Goal: Task Accomplishment & Management: Use online tool/utility

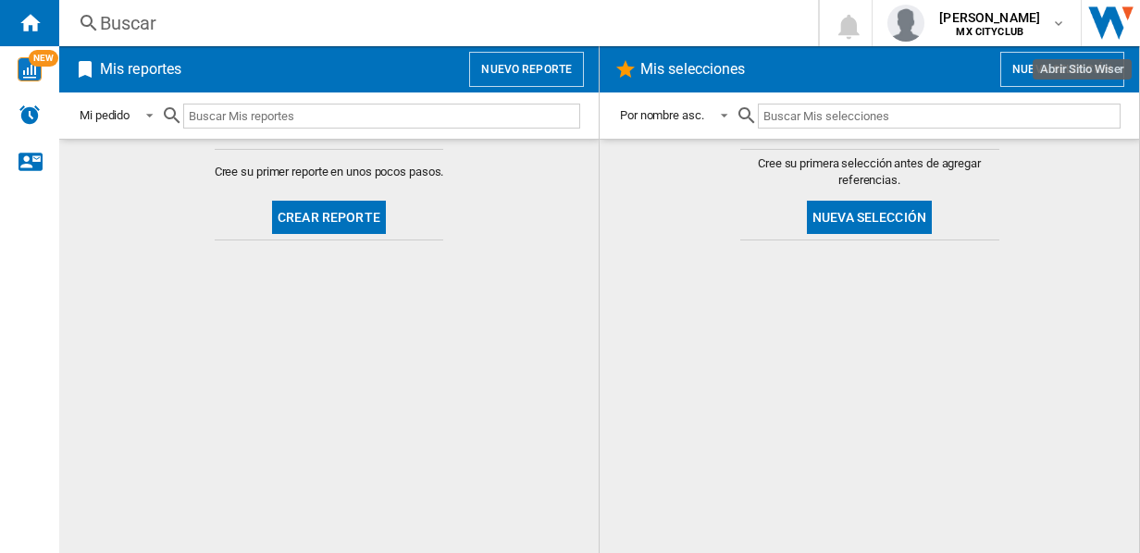
click at [1106, 26] on img "Abrir Sitio Wiser" at bounding box center [1111, 23] width 58 height 46
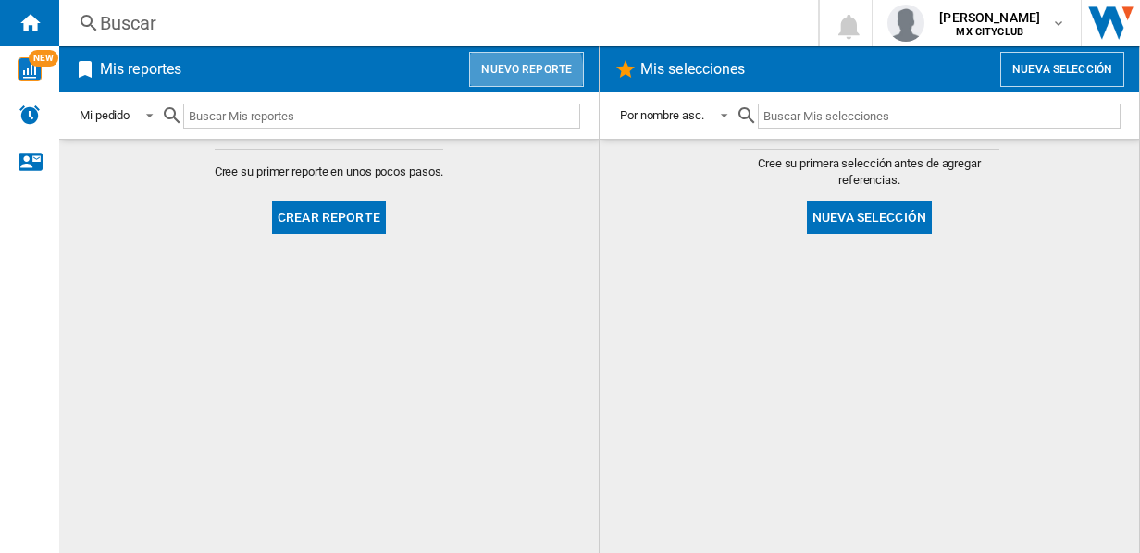
click at [519, 72] on button "Nuevo reporte" at bounding box center [526, 69] width 115 height 35
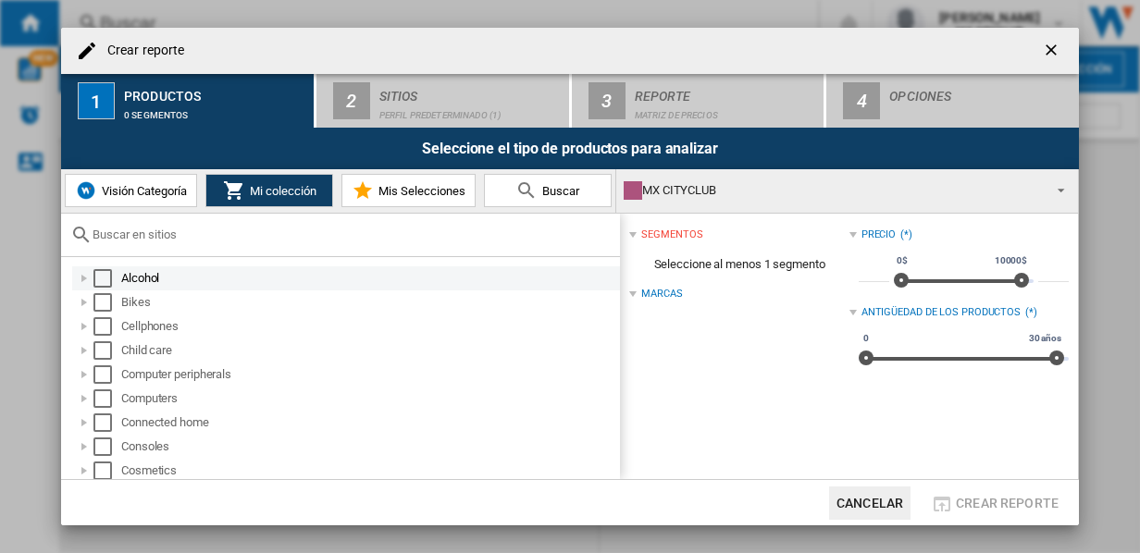
click at [82, 272] on div at bounding box center [84, 278] width 19 height 19
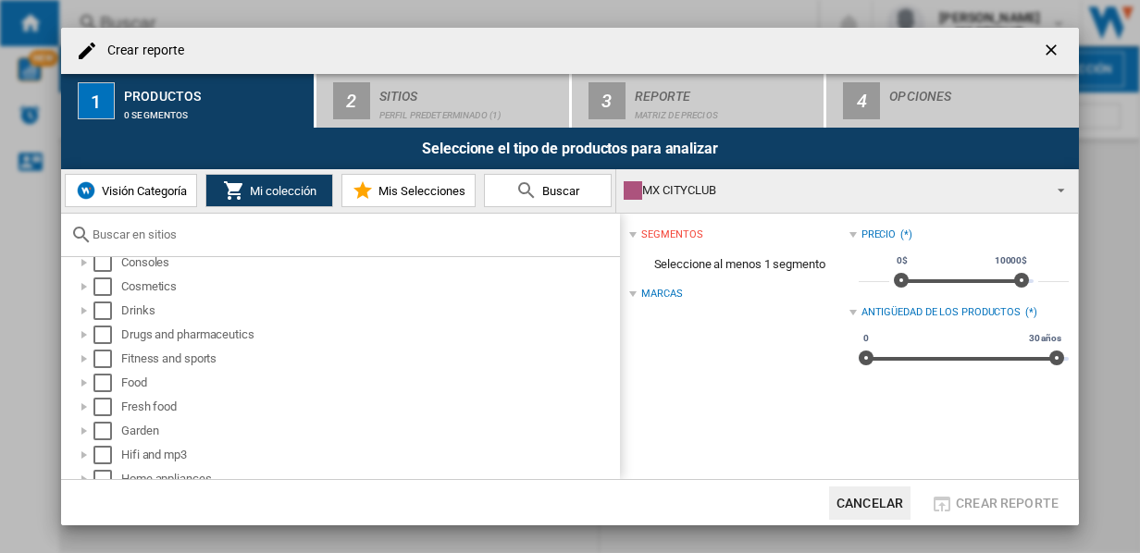
scroll to position [190, 0]
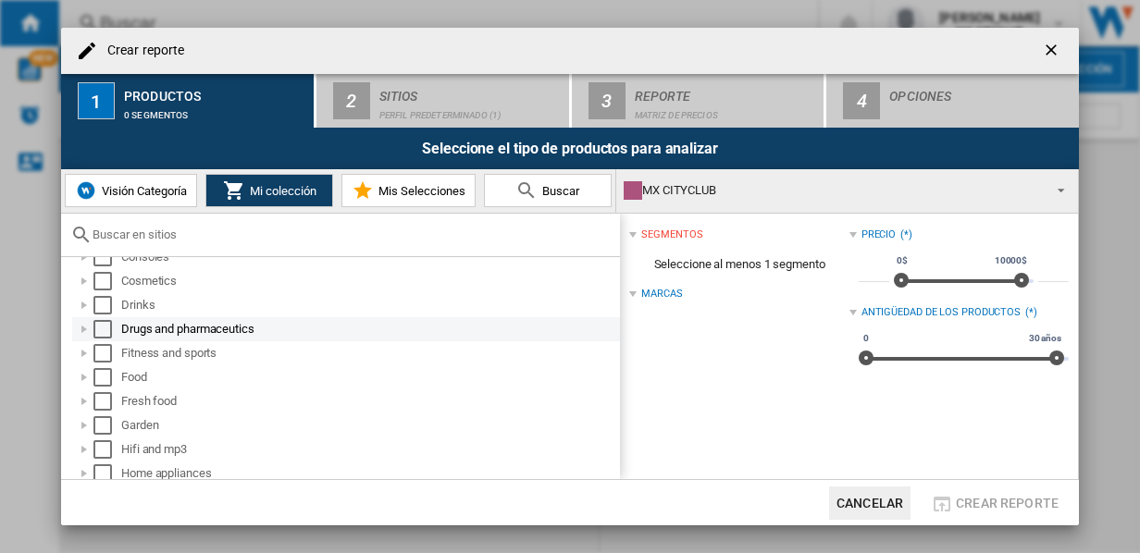
click at [81, 326] on div at bounding box center [84, 329] width 19 height 19
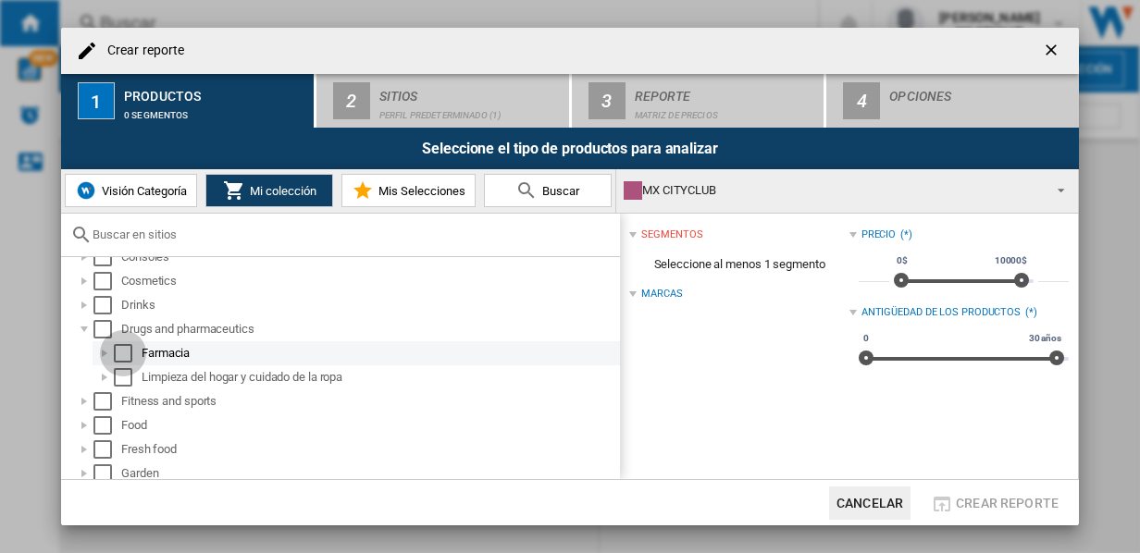
click at [123, 354] on div "Select" at bounding box center [123, 353] width 19 height 19
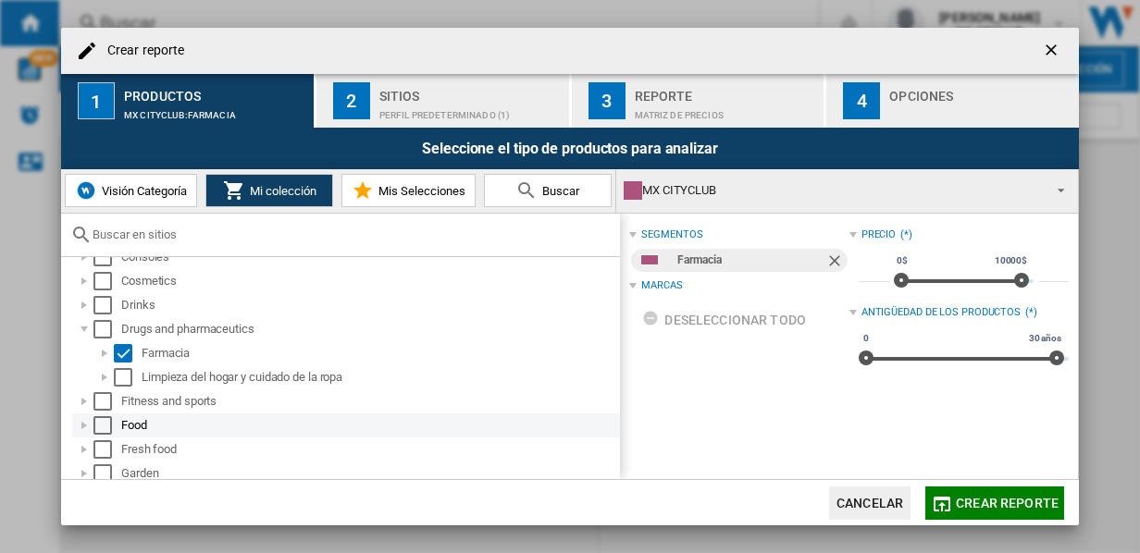
click at [83, 424] on div at bounding box center [84, 425] width 19 height 19
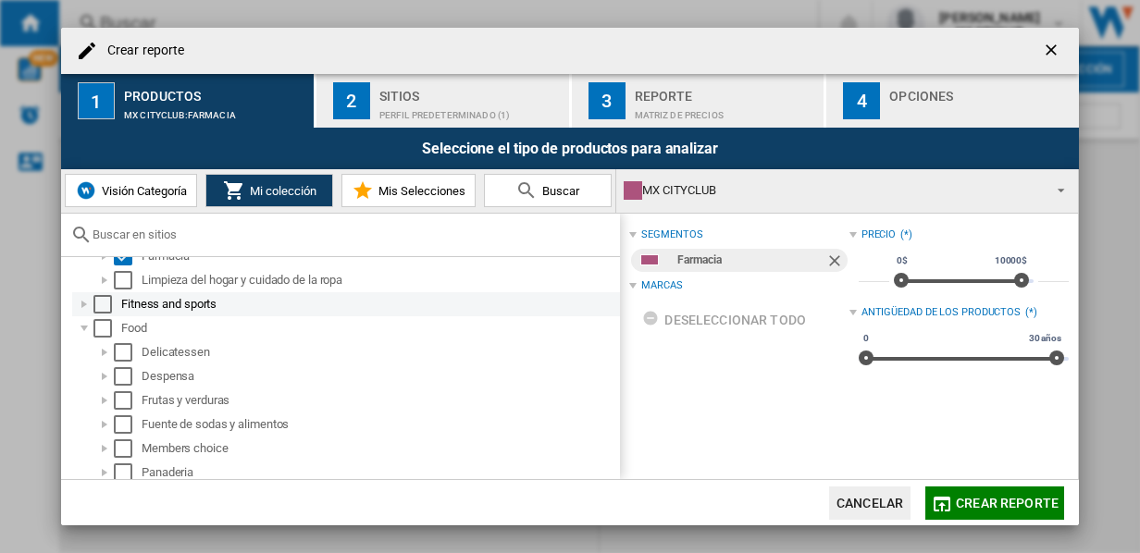
scroll to position [293, 0]
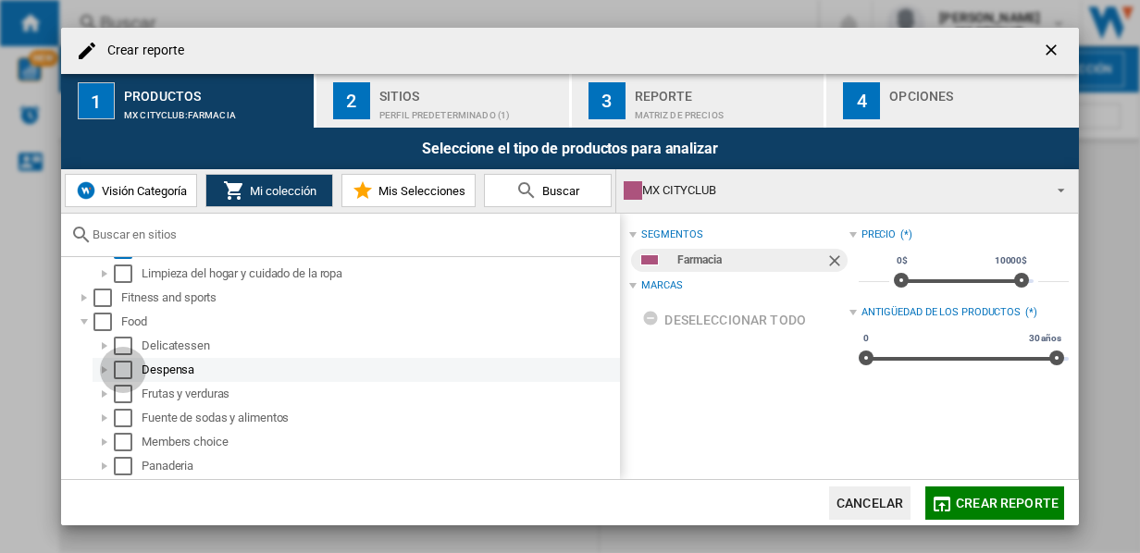
click at [122, 374] on div "Select" at bounding box center [123, 370] width 19 height 19
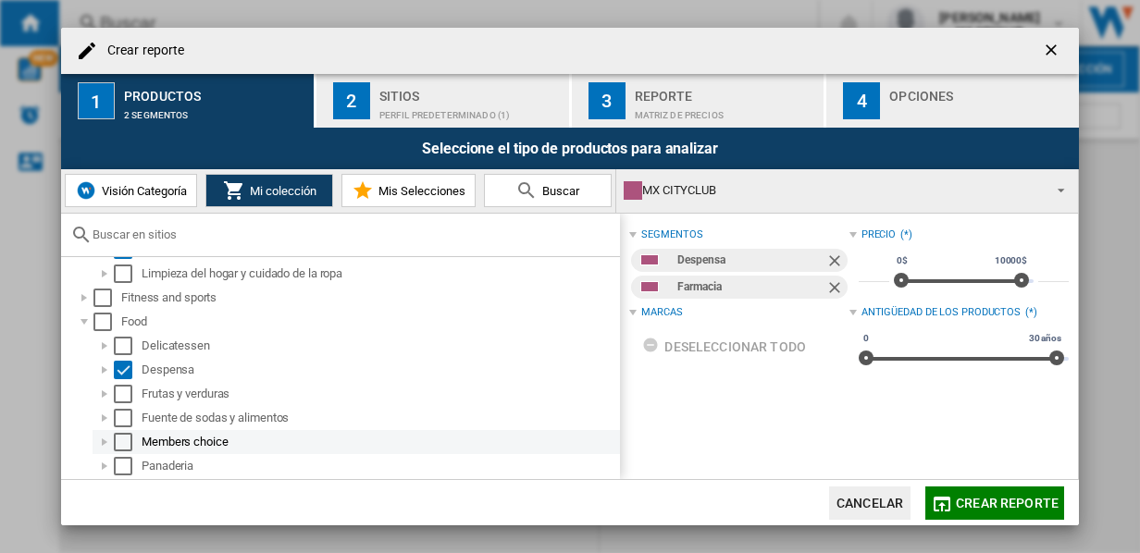
click at [117, 439] on div "Select" at bounding box center [123, 442] width 19 height 19
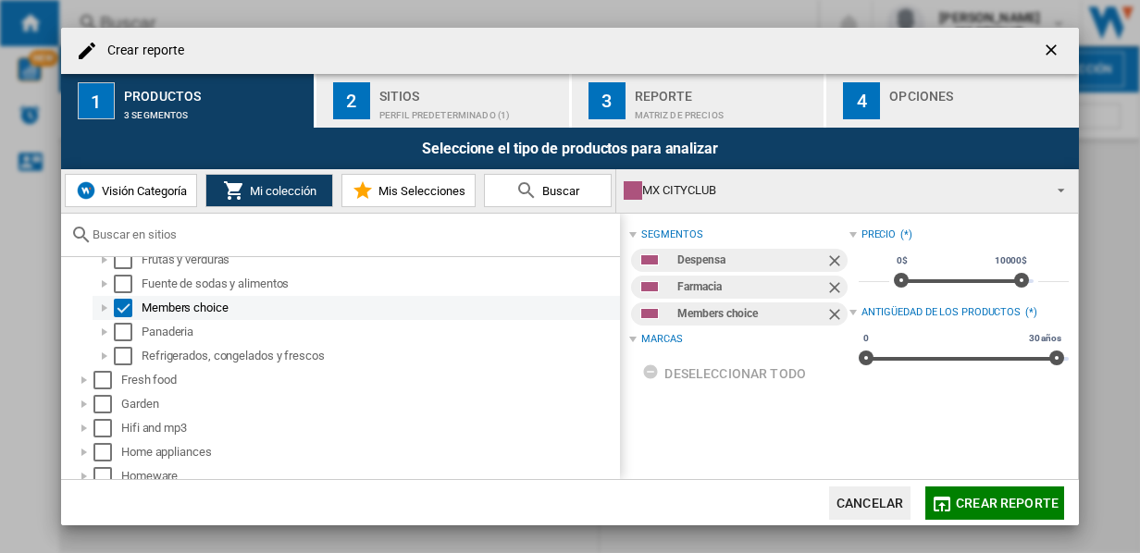
scroll to position [431, 0]
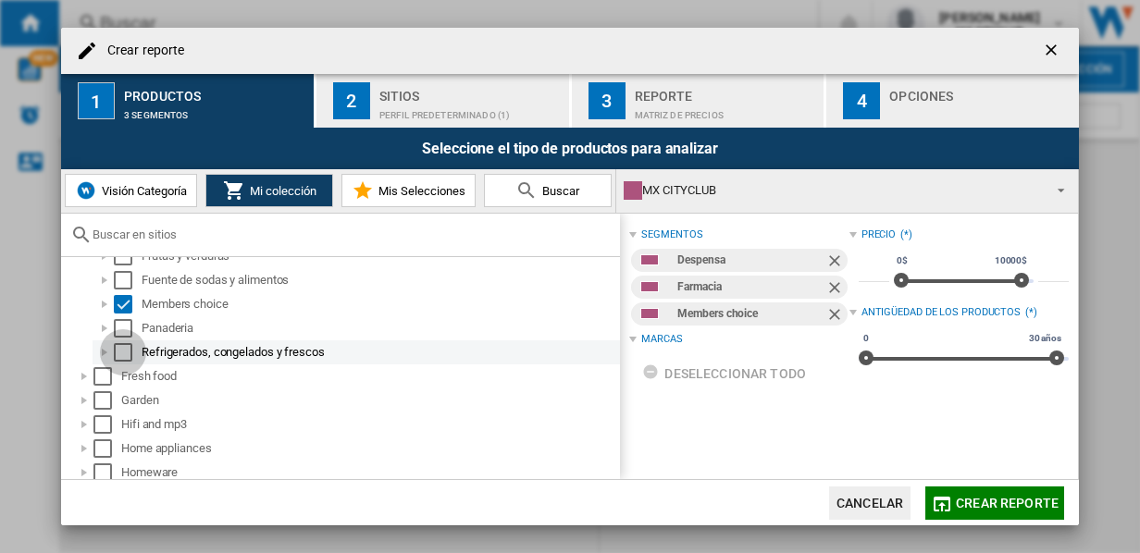
click at [126, 350] on div "Select" at bounding box center [123, 352] width 19 height 19
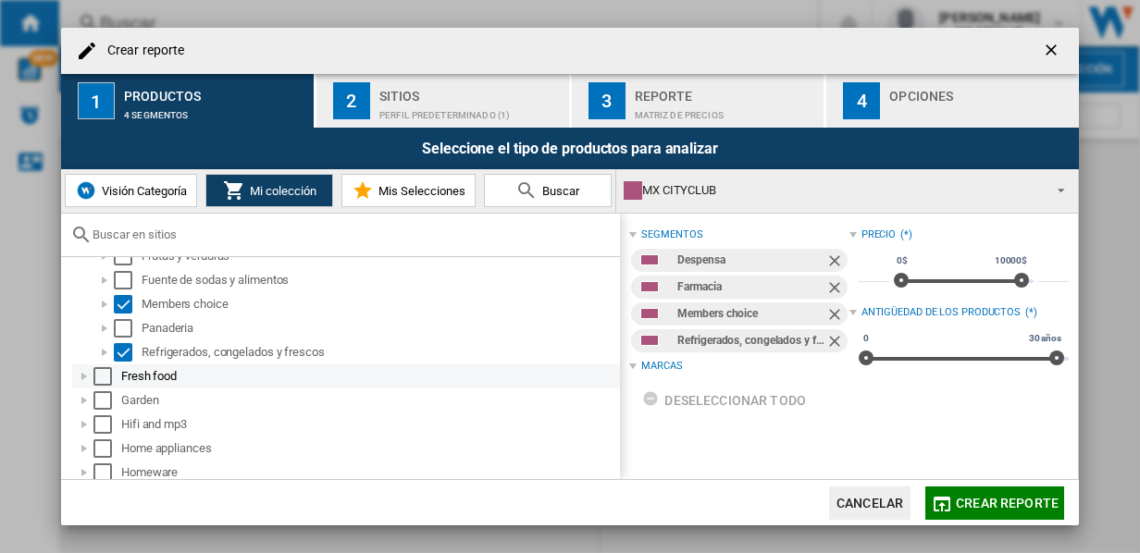
click at [79, 376] on div at bounding box center [84, 376] width 19 height 19
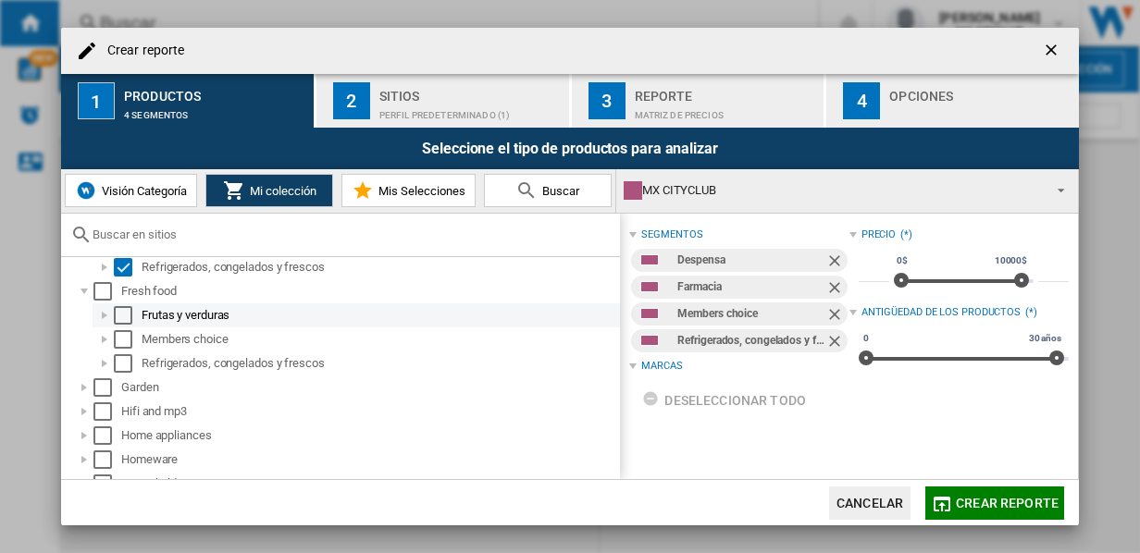
scroll to position [521, 0]
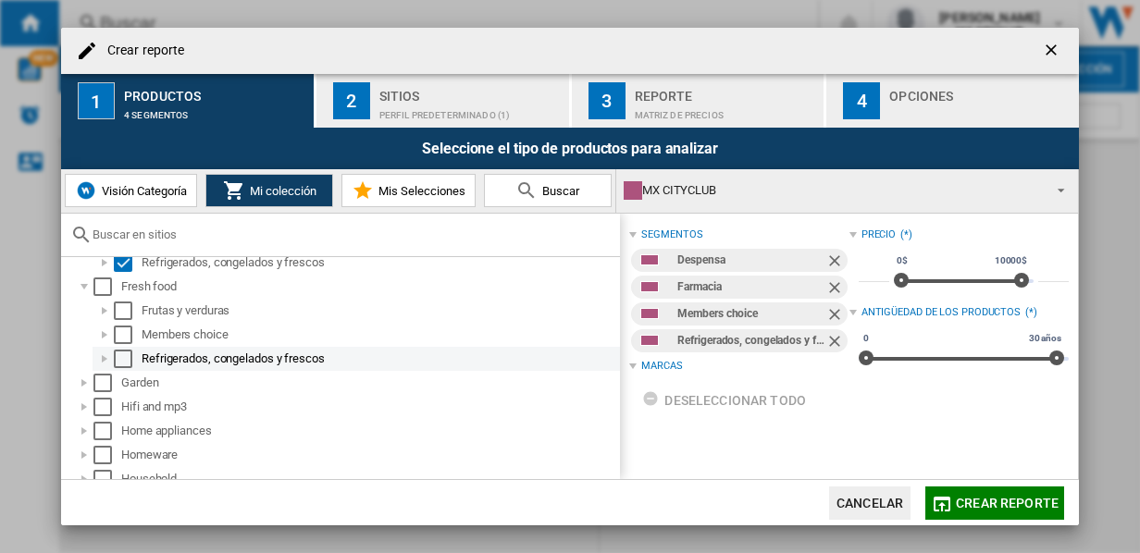
click at [105, 357] on div at bounding box center [104, 359] width 19 height 19
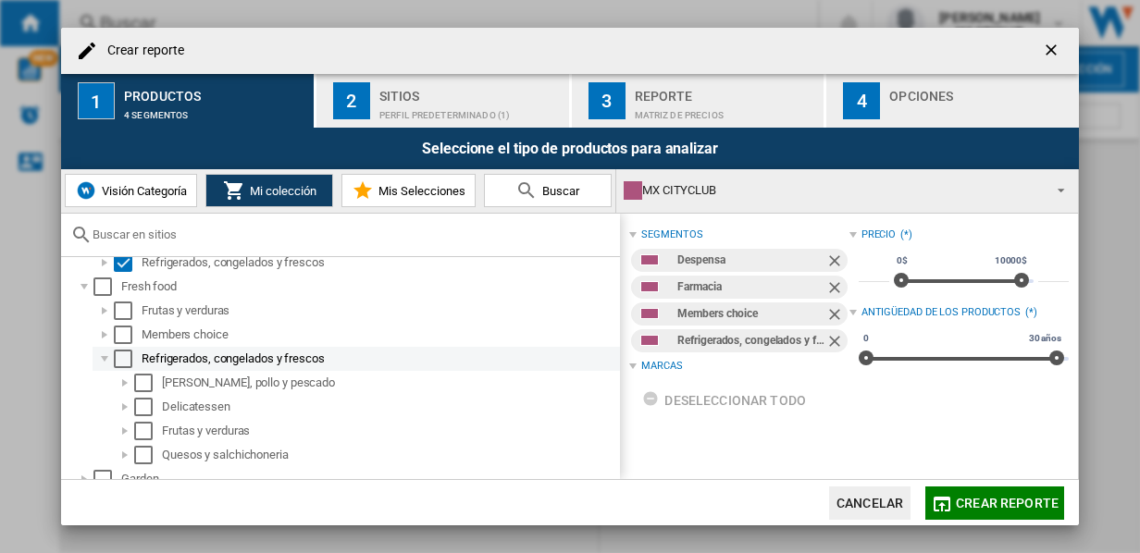
click at [105, 357] on div at bounding box center [104, 359] width 19 height 19
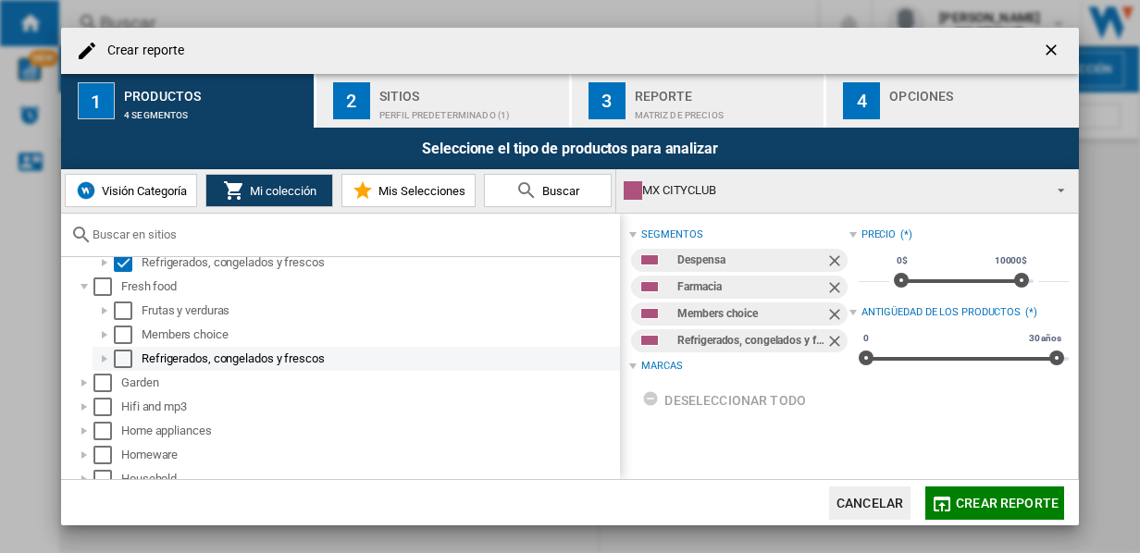
click at [124, 358] on div "Select" at bounding box center [123, 359] width 19 height 19
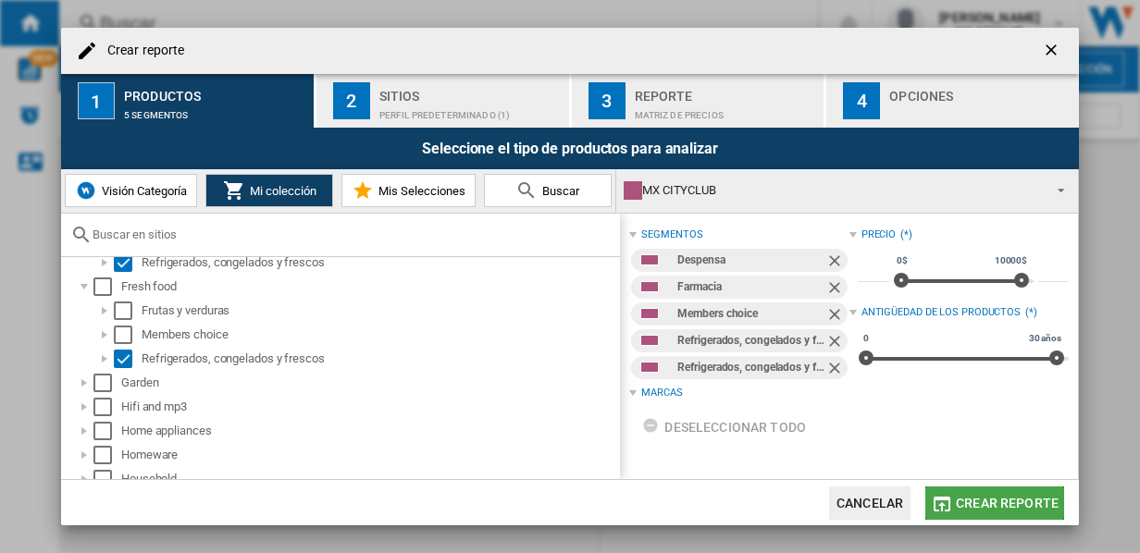
click at [965, 504] on span "Crear reporte" at bounding box center [1007, 503] width 103 height 15
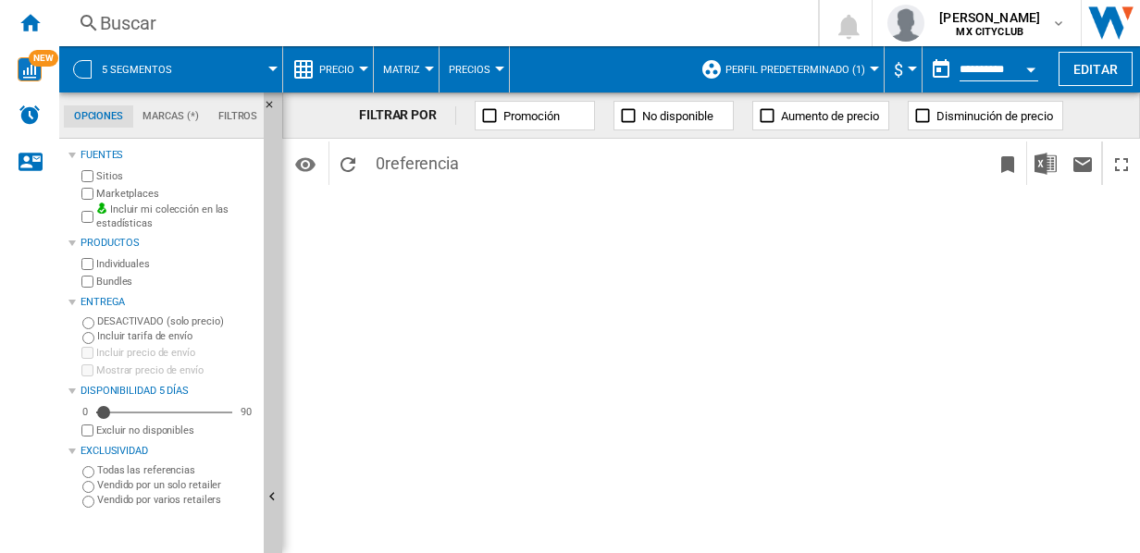
click at [84, 64] on div at bounding box center [82, 69] width 19 height 19
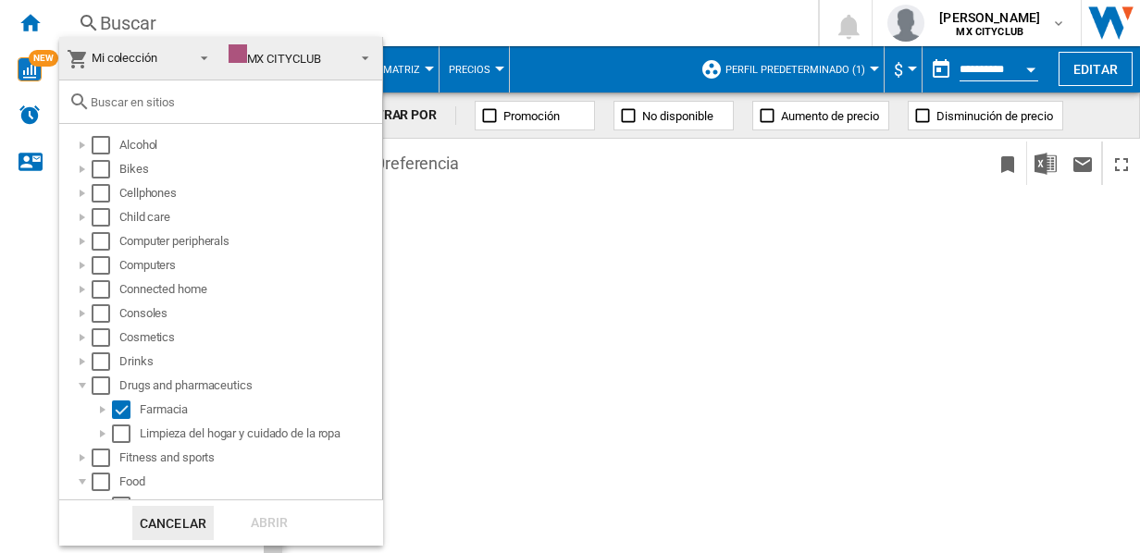
click at [254, 52] on div "MX CITYCLUB" at bounding box center [275, 59] width 93 height 14
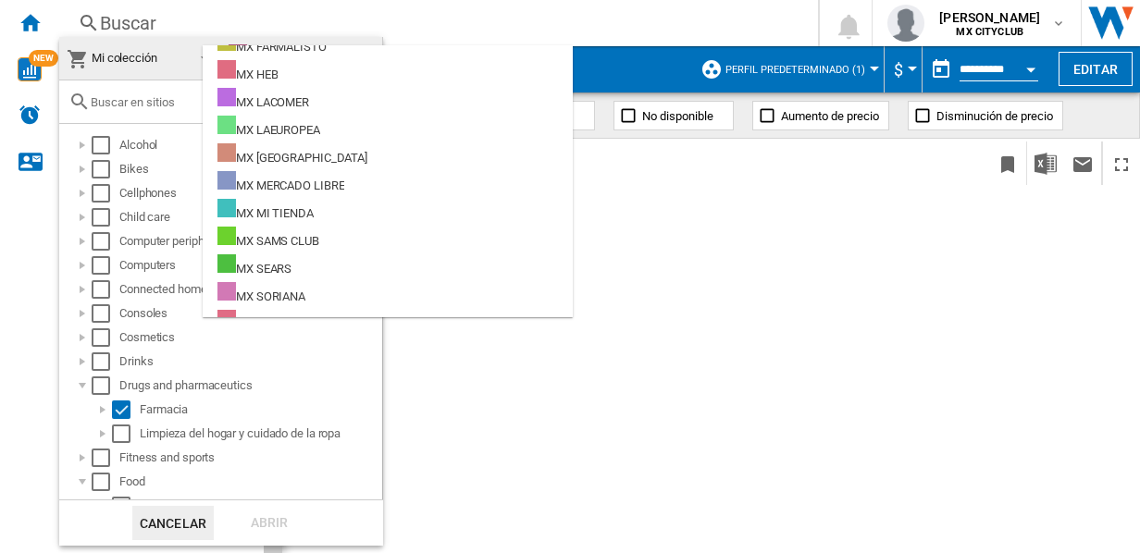
scroll to position [460, 0]
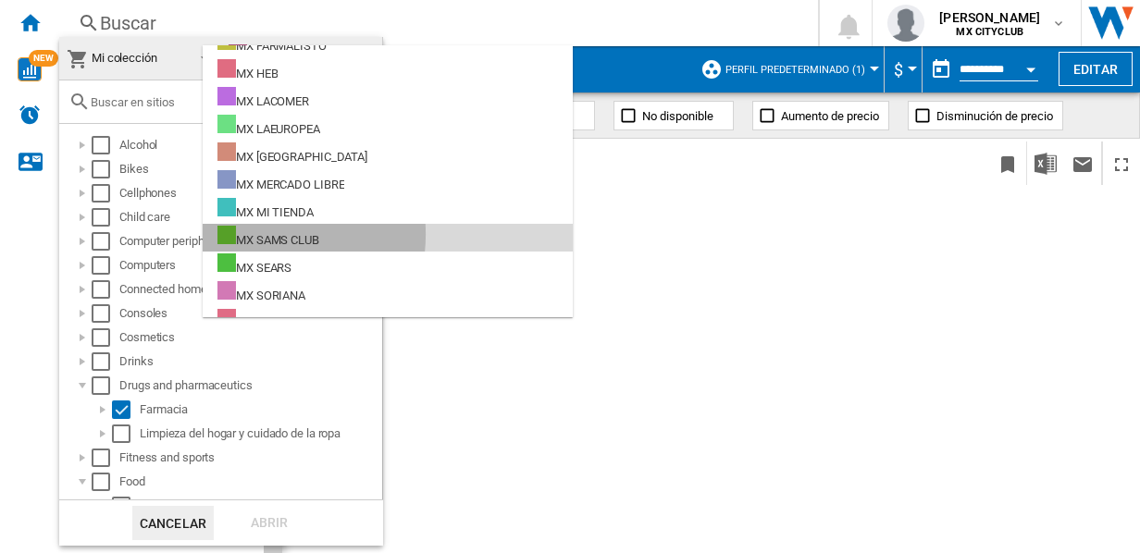
click at [252, 234] on div "MX SAMS CLUB" at bounding box center [268, 237] width 102 height 23
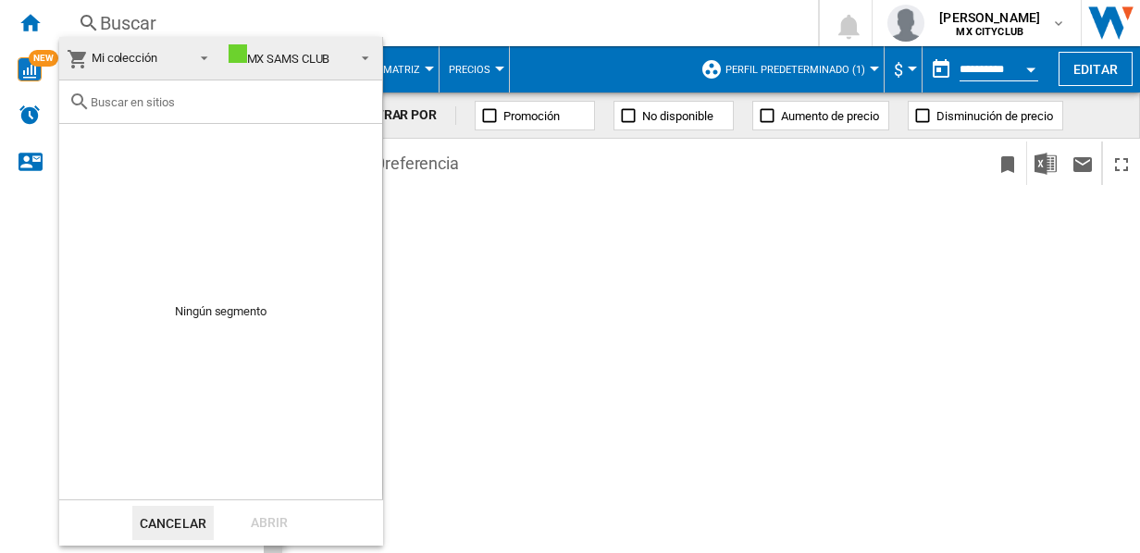
click at [297, 59] on div "MX SAMS CLUB" at bounding box center [280, 59] width 102 height 14
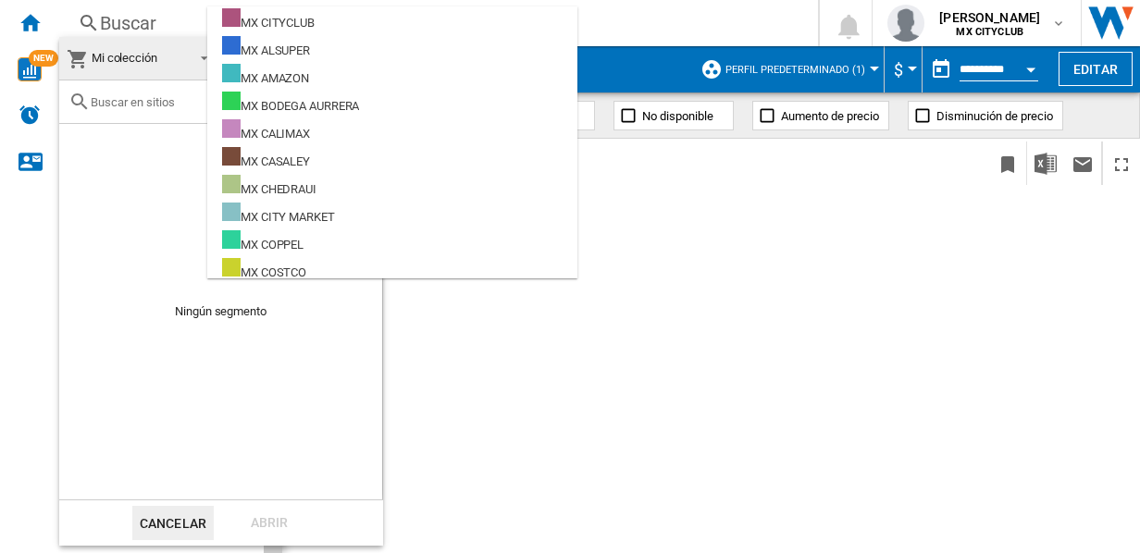
scroll to position [477, 0]
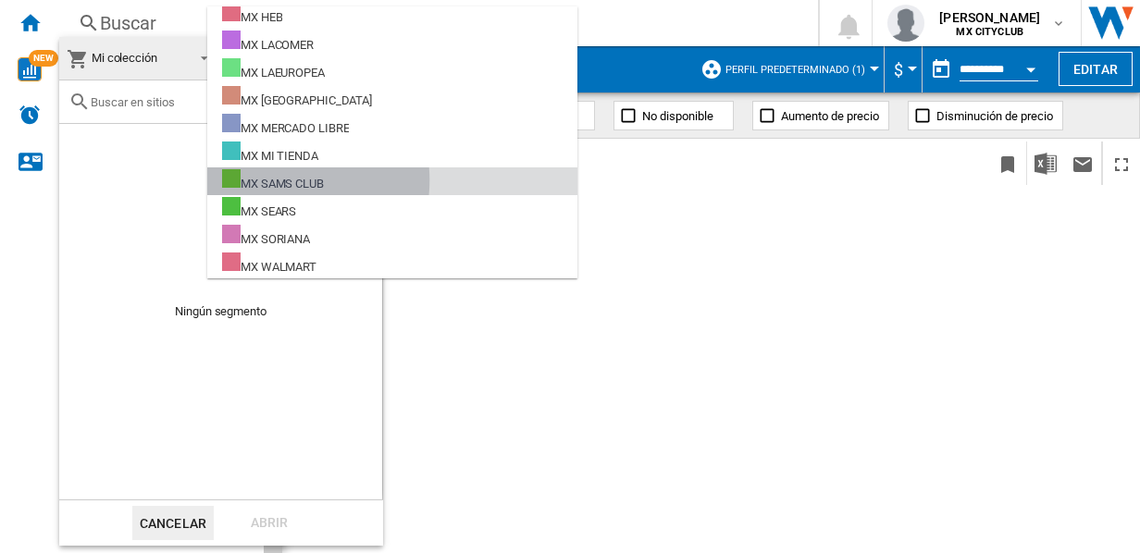
click at [269, 180] on div "MX SAMS CLUB" at bounding box center [273, 180] width 102 height 23
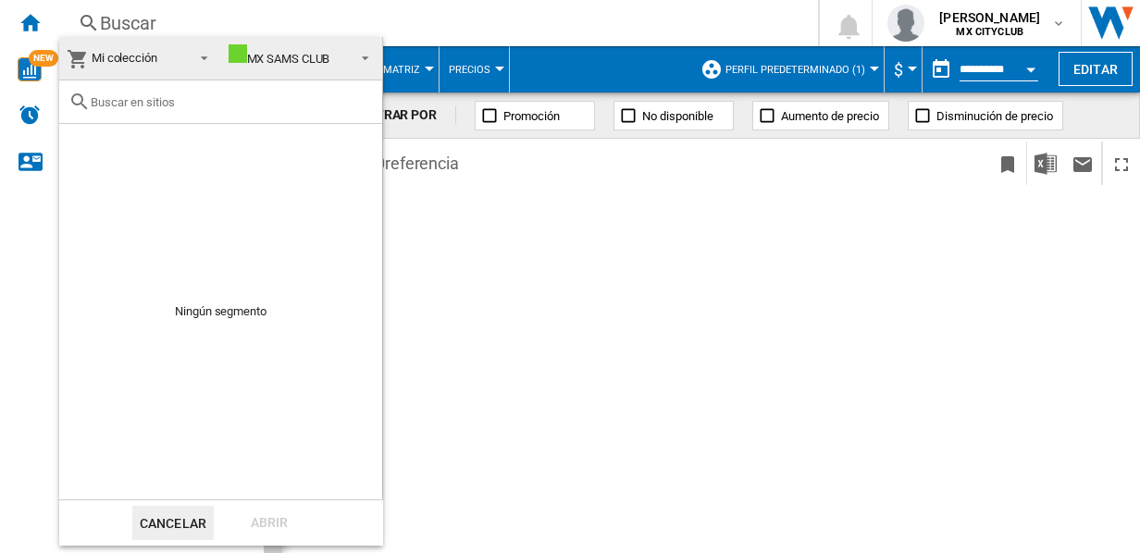
click at [204, 59] on span at bounding box center [199, 56] width 22 height 26
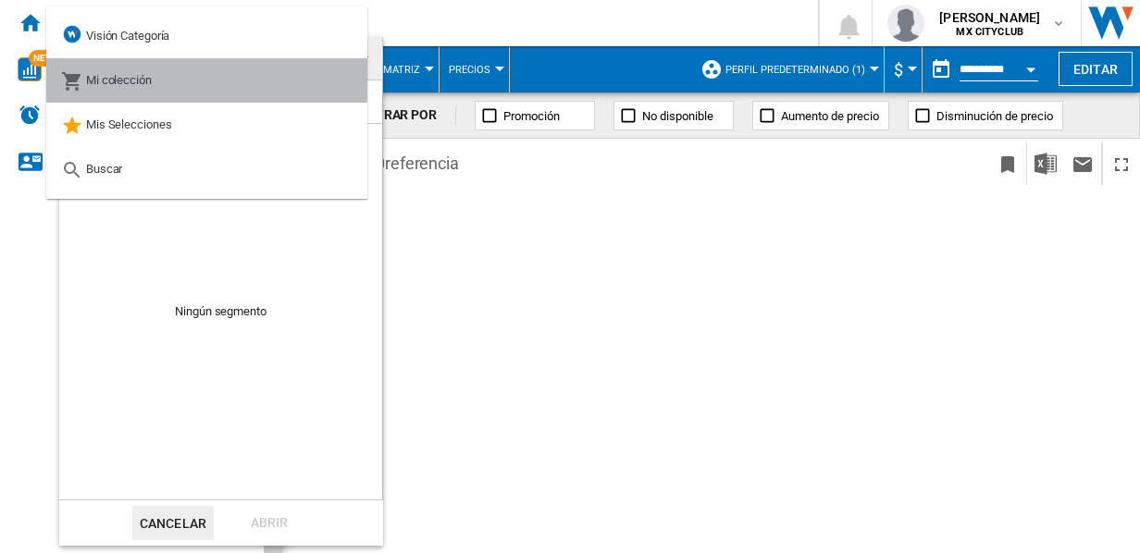
click at [155, 80] on md-option "Mi colección" at bounding box center [206, 80] width 321 height 44
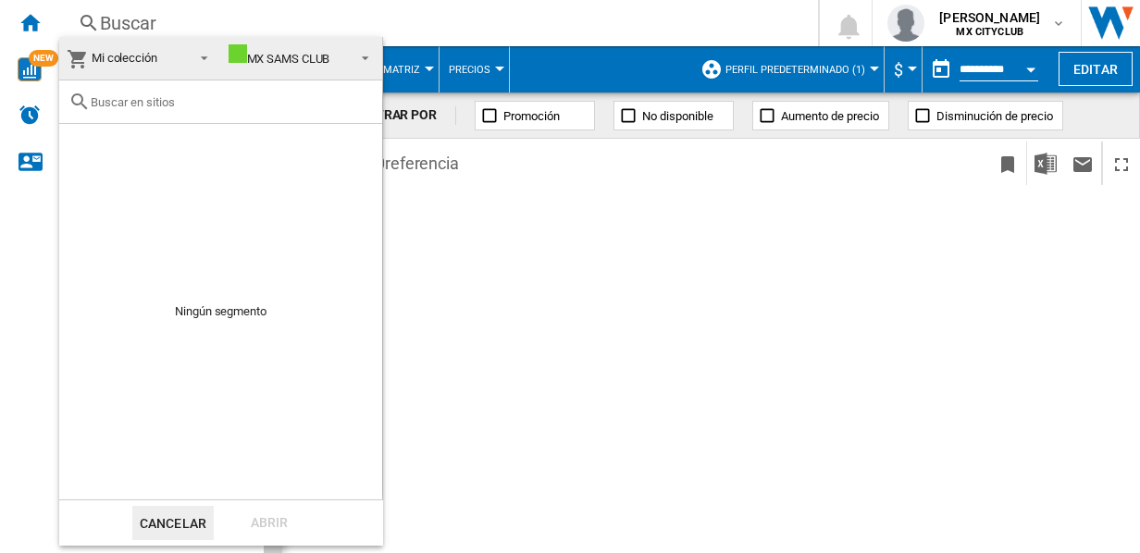
click at [78, 98] on md-icon at bounding box center [79, 102] width 22 height 22
click at [155, 105] on input "text" at bounding box center [232, 102] width 282 height 14
click at [32, 64] on md-backdrop at bounding box center [570, 276] width 1140 height 553
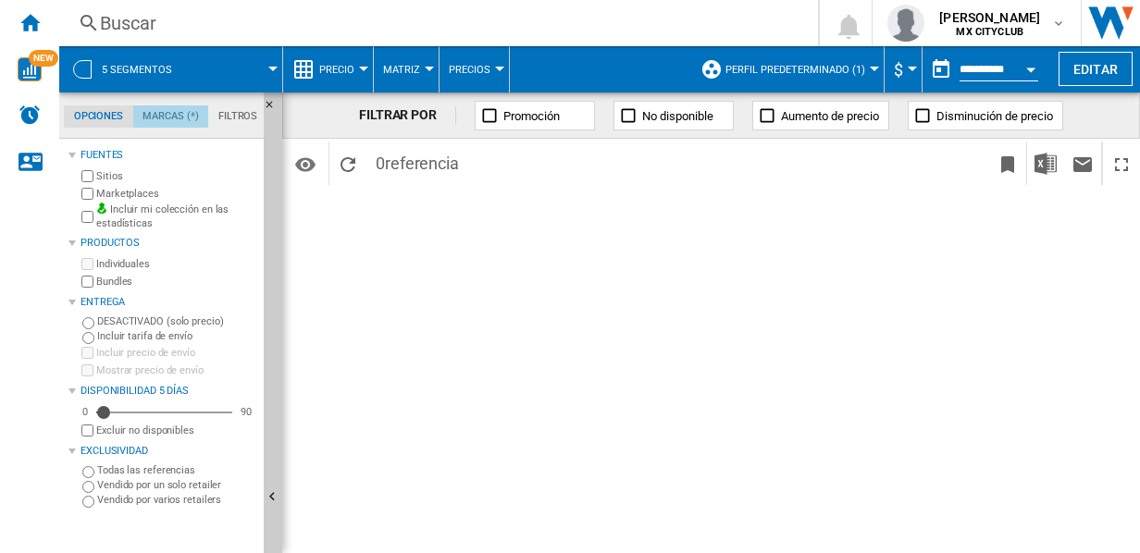
click at [178, 118] on md-tab-item "Marcas (*)" at bounding box center [171, 116] width 76 height 22
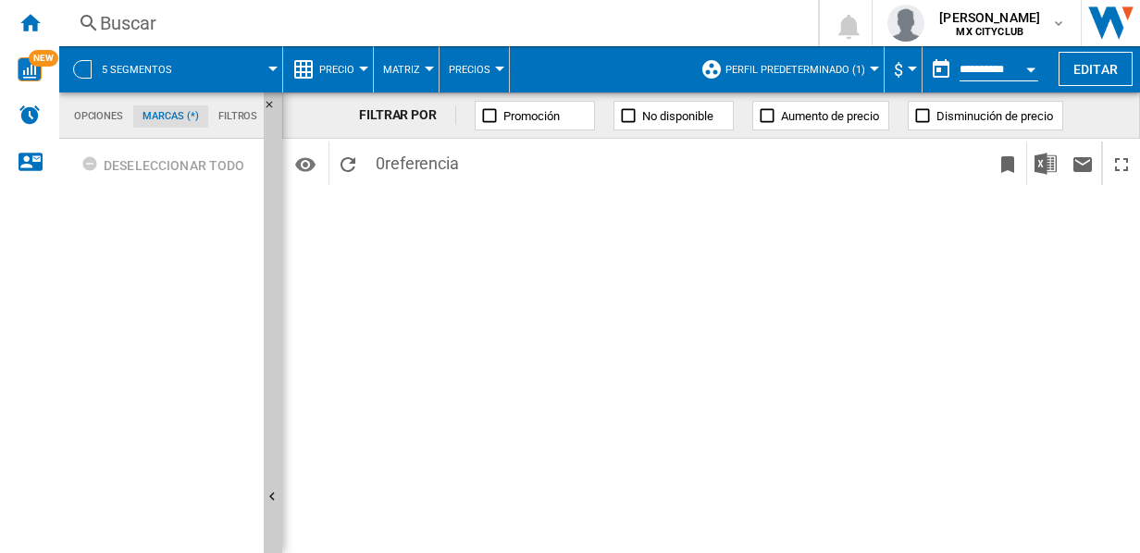
scroll to position [70, 0]
drag, startPoint x: 161, startPoint y: 212, endPoint x: 162, endPoint y: 198, distance: 13.9
click at [162, 198] on div "Deseleccionar todo" at bounding box center [162, 348] width 188 height 410
click at [230, 118] on md-tab-item "Filtros" at bounding box center [237, 116] width 59 height 22
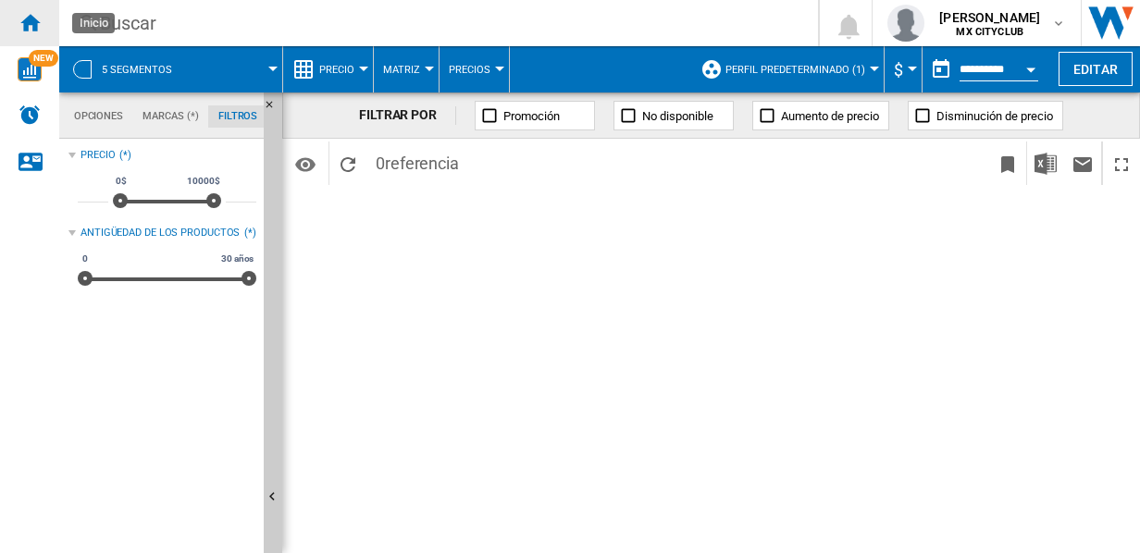
click at [32, 30] on ng-md-icon "Inicio" at bounding box center [30, 22] width 22 height 22
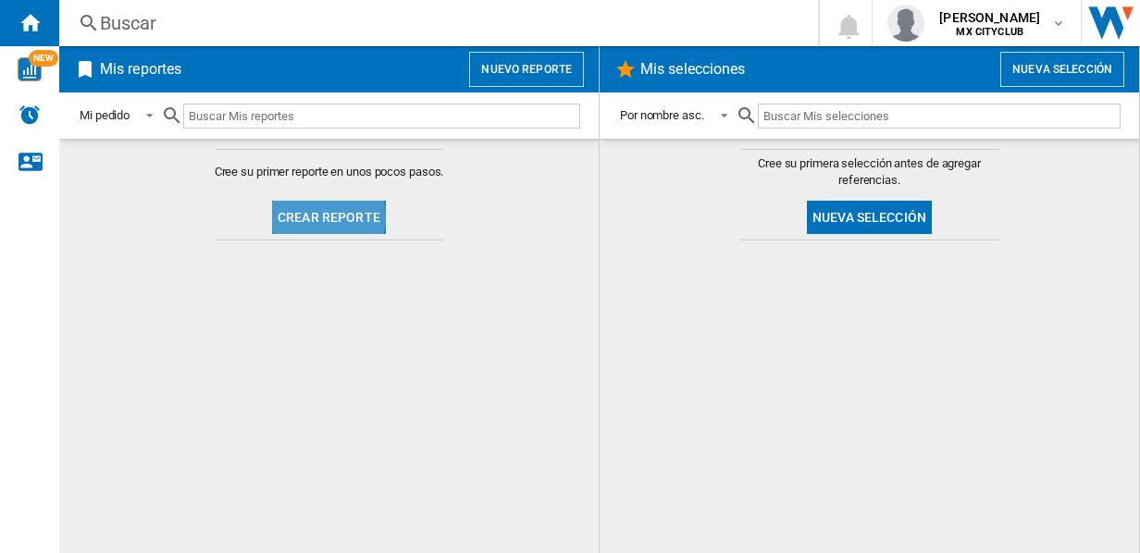
click at [316, 216] on button "Crear reporte" at bounding box center [329, 217] width 114 height 33
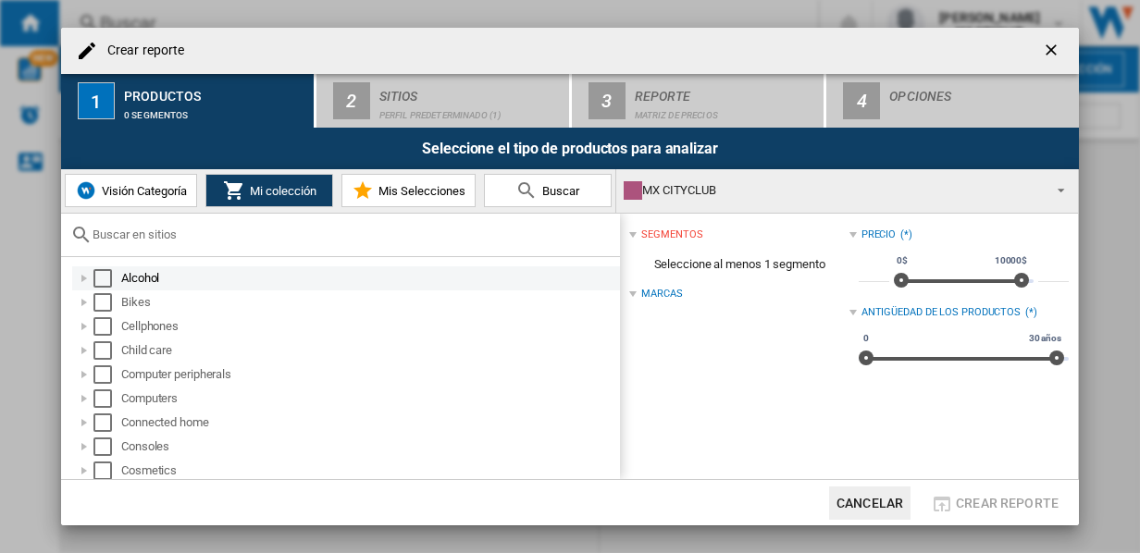
click at [79, 276] on div at bounding box center [84, 278] width 19 height 19
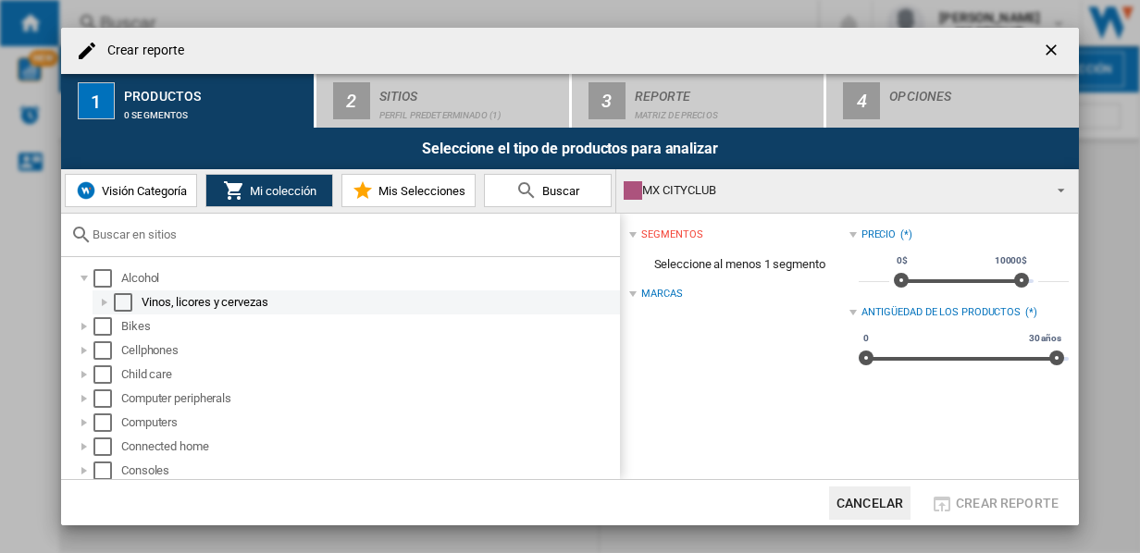
click at [118, 302] on div "Select" at bounding box center [123, 302] width 19 height 19
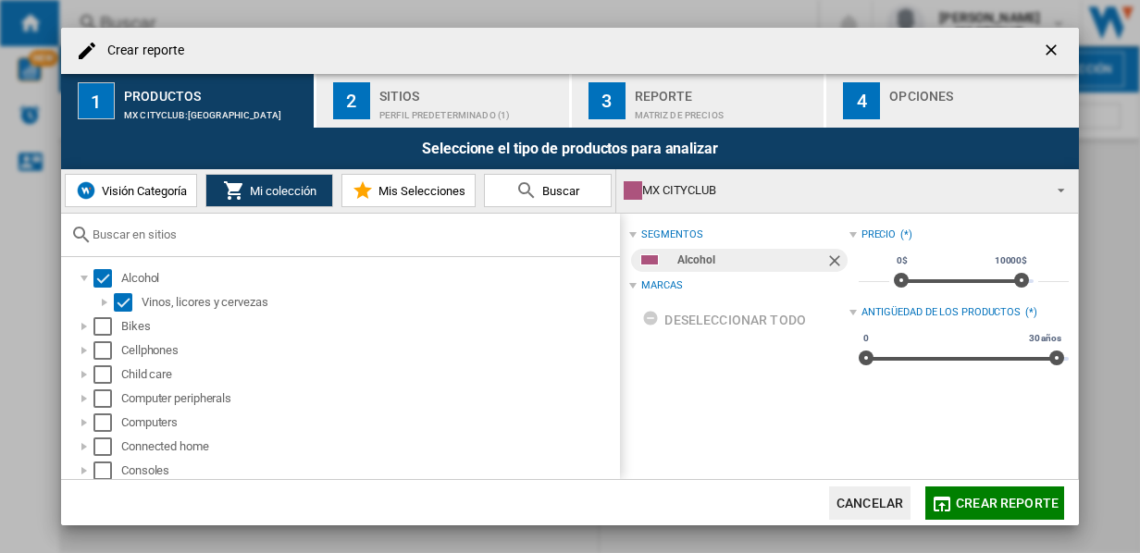
click at [709, 192] on div "MX CITYCLUB" at bounding box center [832, 191] width 417 height 26
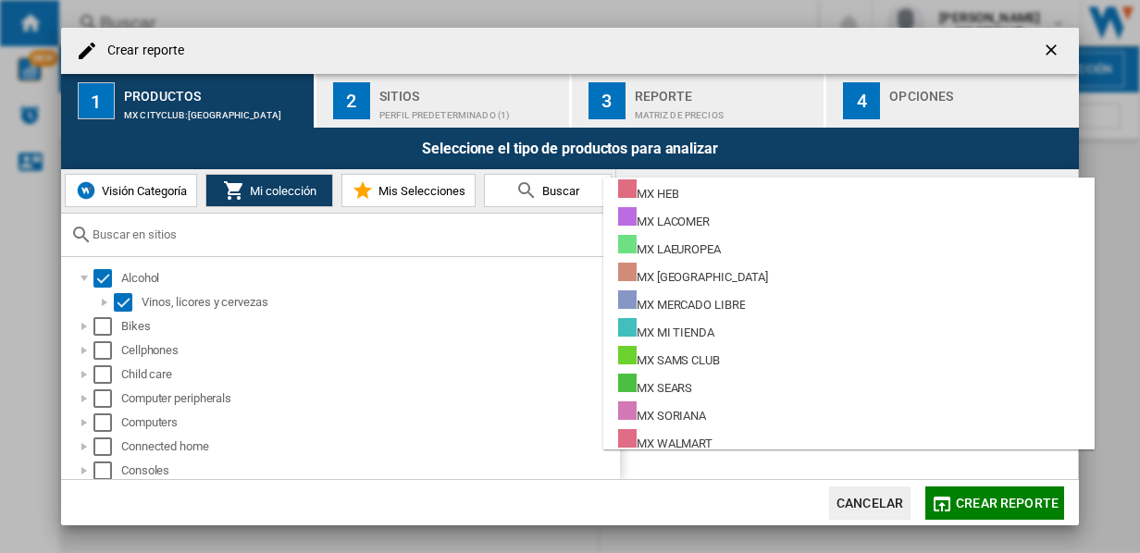
scroll to position [477, 0]
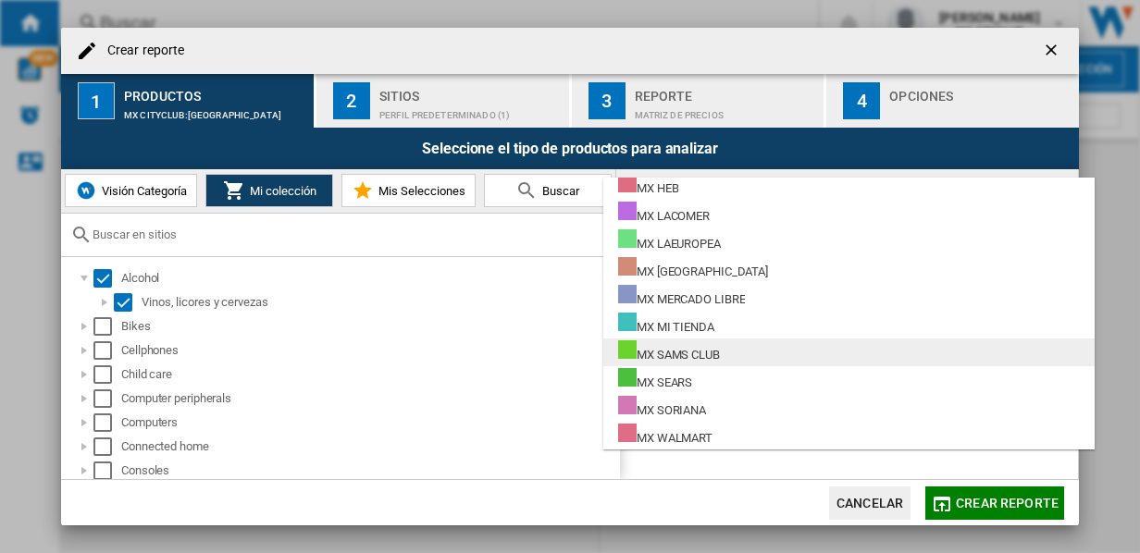
click at [698, 361] on div "MX SAMS CLUB" at bounding box center [669, 351] width 102 height 23
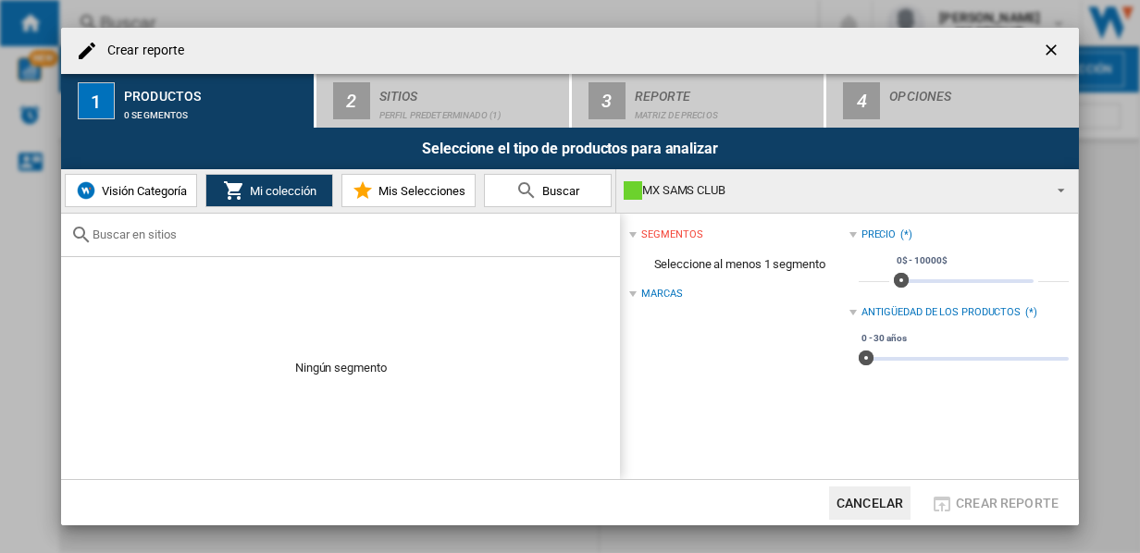
click at [639, 233] on div "segmentos" at bounding box center [738, 235] width 219 height 24
click at [639, 233] on div "segmentos (0)" at bounding box center [738, 235] width 219 height 24
click at [696, 272] on span "Seleccione al menos 1 segmento" at bounding box center [738, 264] width 219 height 35
click at [631, 294] on div at bounding box center [632, 294] width 7 height 7
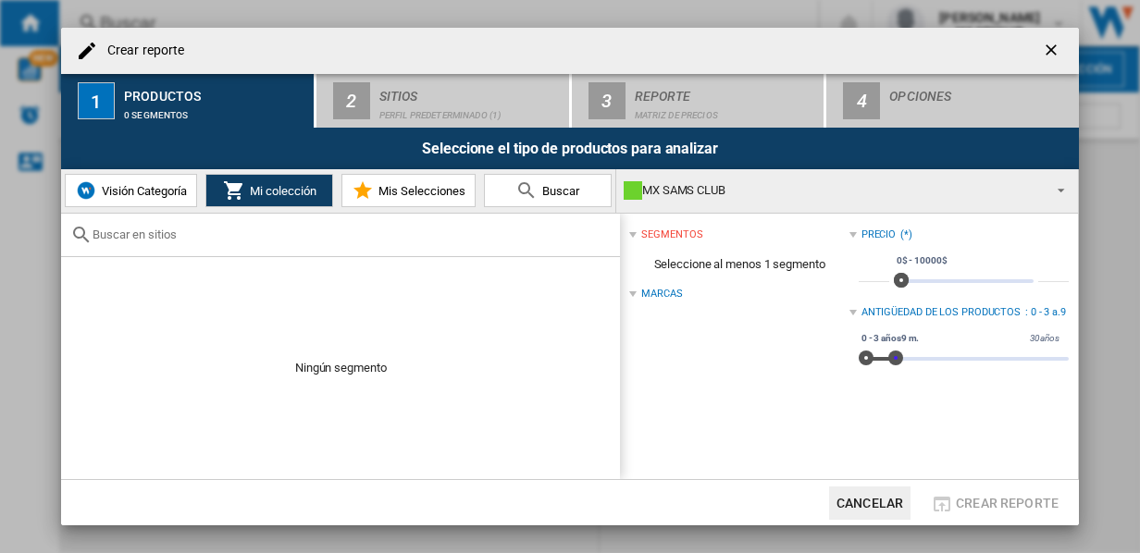
drag, startPoint x: 860, startPoint y: 351, endPoint x: 890, endPoint y: 346, distance: 30.9
click at [890, 357] on div "0 30 años 0 3 años9 m. 0 - 3 años9 m." at bounding box center [964, 359] width 210 height 4
type input "****"
drag, startPoint x: 899, startPoint y: 278, endPoint x: 923, endPoint y: 278, distance: 24.1
click at [923, 278] on span at bounding box center [928, 280] width 15 height 15
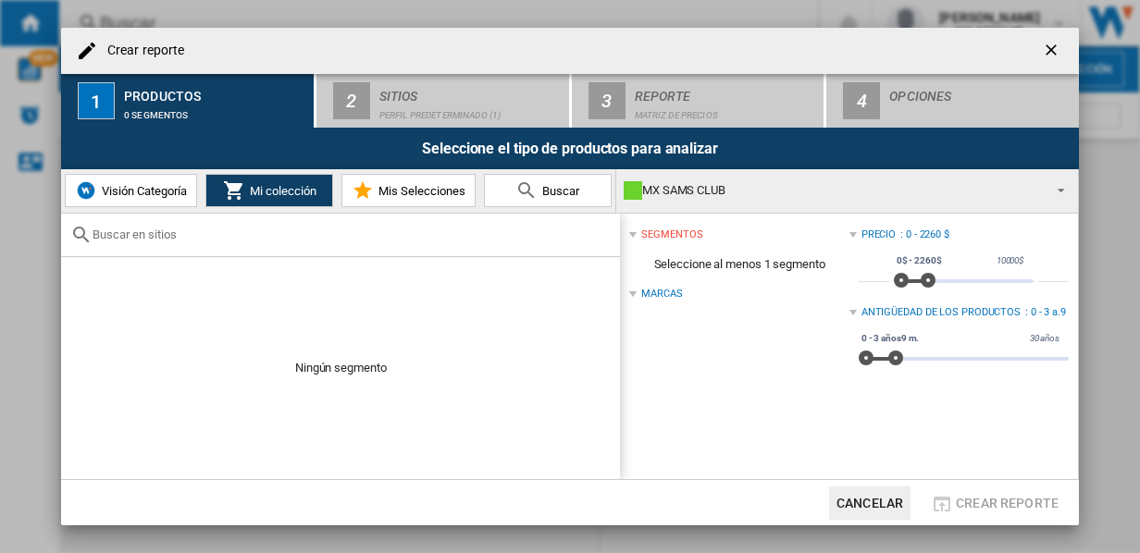
click at [758, 284] on div "Marcas" at bounding box center [738, 294] width 219 height 24
click at [757, 264] on span "Seleccione al menos 1 segmento" at bounding box center [738, 264] width 219 height 35
click at [842, 236] on span at bounding box center [776, 235] width 146 height 15
click at [849, 236] on div at bounding box center [852, 234] width 7 height 7
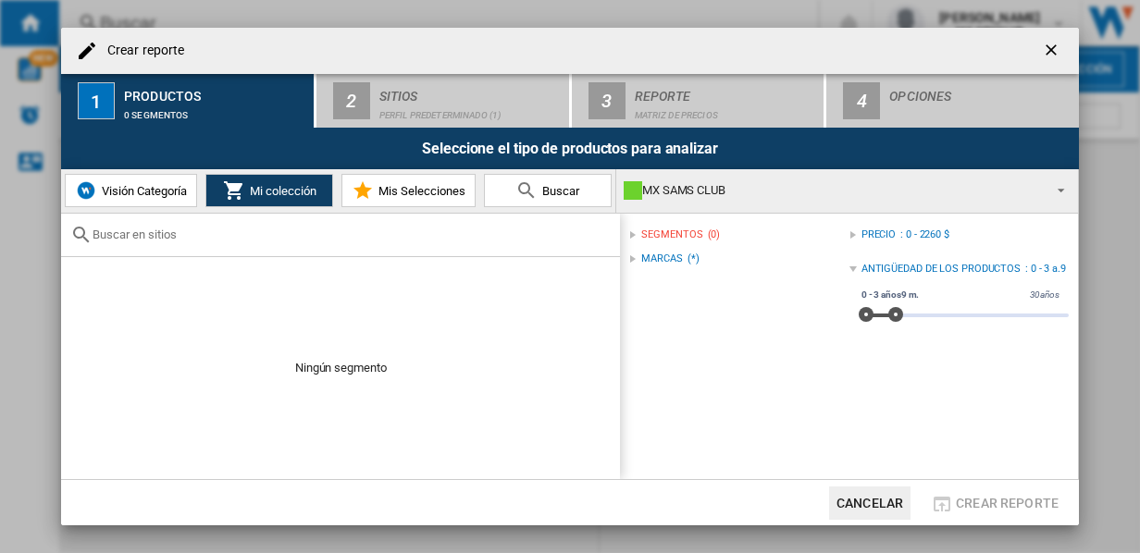
click at [849, 270] on div at bounding box center [852, 269] width 7 height 7
click at [633, 233] on div at bounding box center [632, 234] width 7 height 7
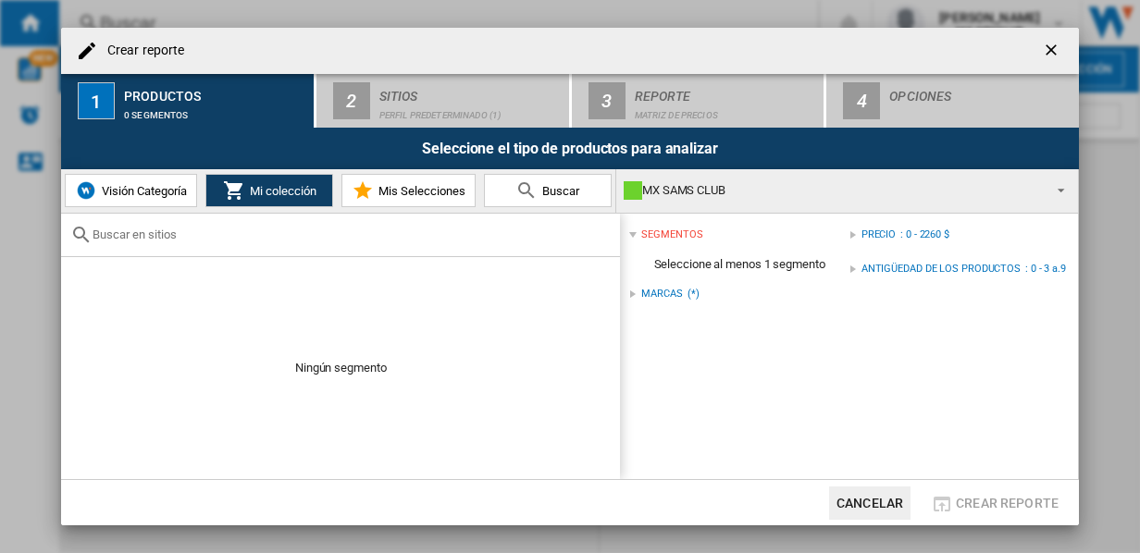
click at [704, 266] on span "Seleccione al menos 1 segmento" at bounding box center [738, 264] width 219 height 35
click at [637, 293] on div "Marcas (*)" at bounding box center [738, 294] width 219 height 24
click at [631, 293] on div at bounding box center [632, 294] width 7 height 7
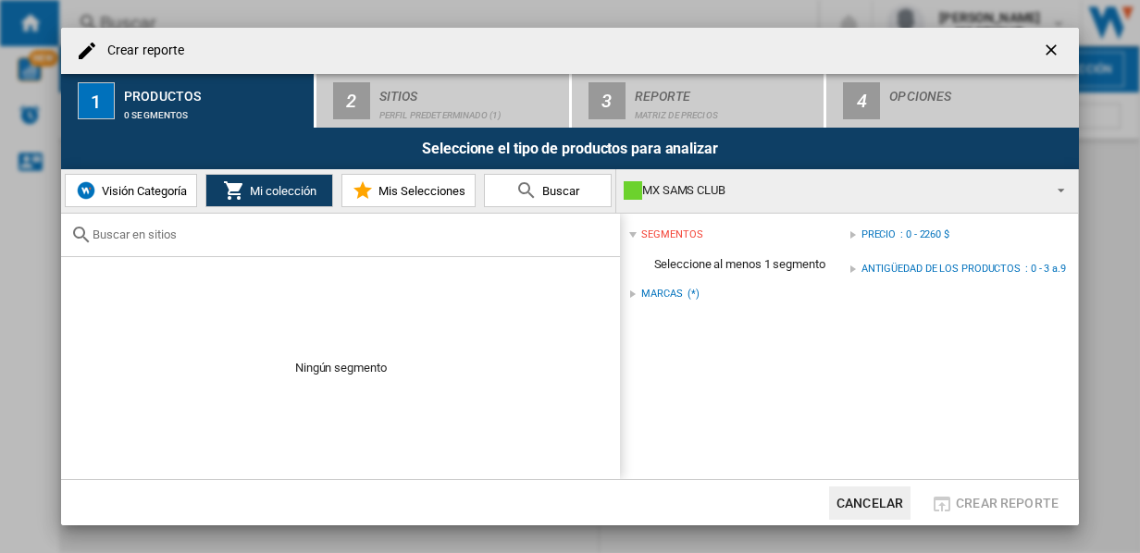
click at [672, 294] on div "Marcas" at bounding box center [661, 294] width 41 height 15
click at [105, 93] on div "1" at bounding box center [96, 100] width 37 height 37
click at [552, 189] on span "Buscar" at bounding box center [559, 191] width 42 height 14
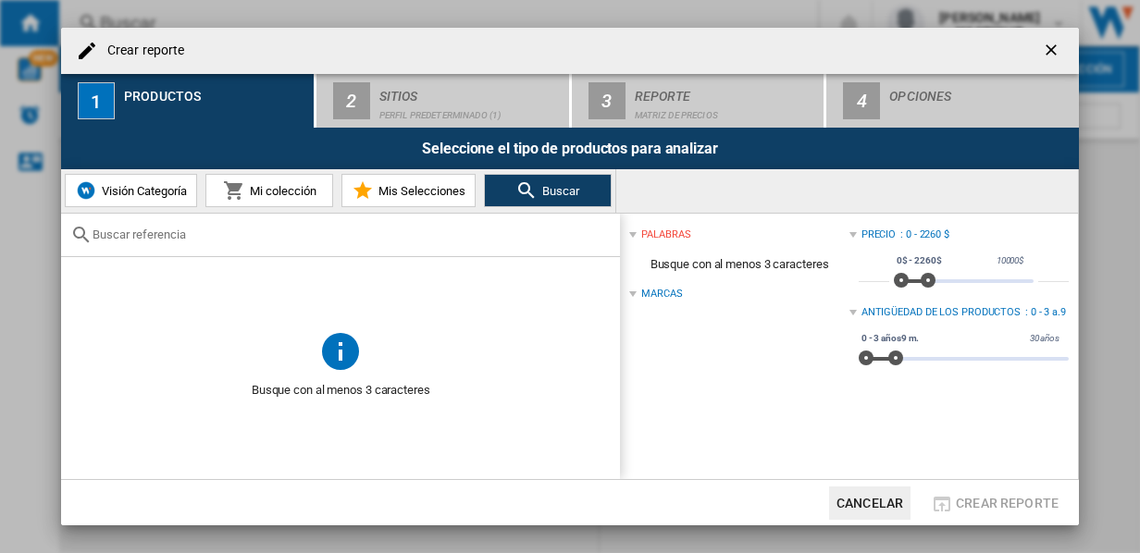
click at [344, 357] on md-icon at bounding box center [340, 350] width 44 height 44
click at [166, 234] on input "text" at bounding box center [352, 235] width 518 height 14
type input "[PERSON_NAME]"
click at [551, 192] on span "Buscar" at bounding box center [559, 191] width 42 height 14
click at [0, 230] on html "In order to access Insight, please log out and log in again OK NEW Buscar Busca…" at bounding box center [570, 276] width 1140 height 553
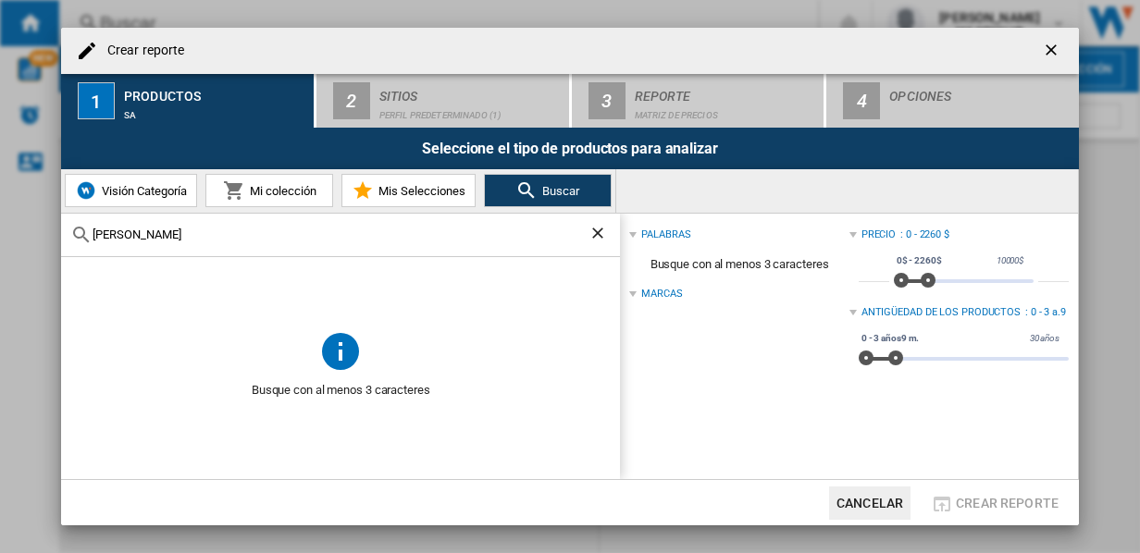
click at [138, 242] on div "[PERSON_NAME]" at bounding box center [340, 235] width 559 height 43
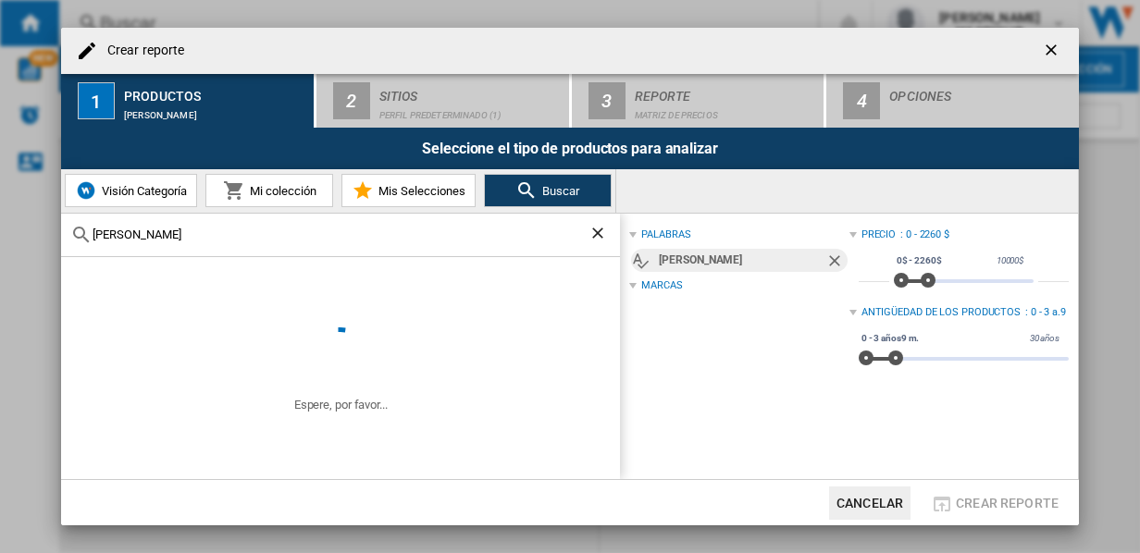
click at [137, 235] on input "[PERSON_NAME]" at bounding box center [341, 235] width 496 height 14
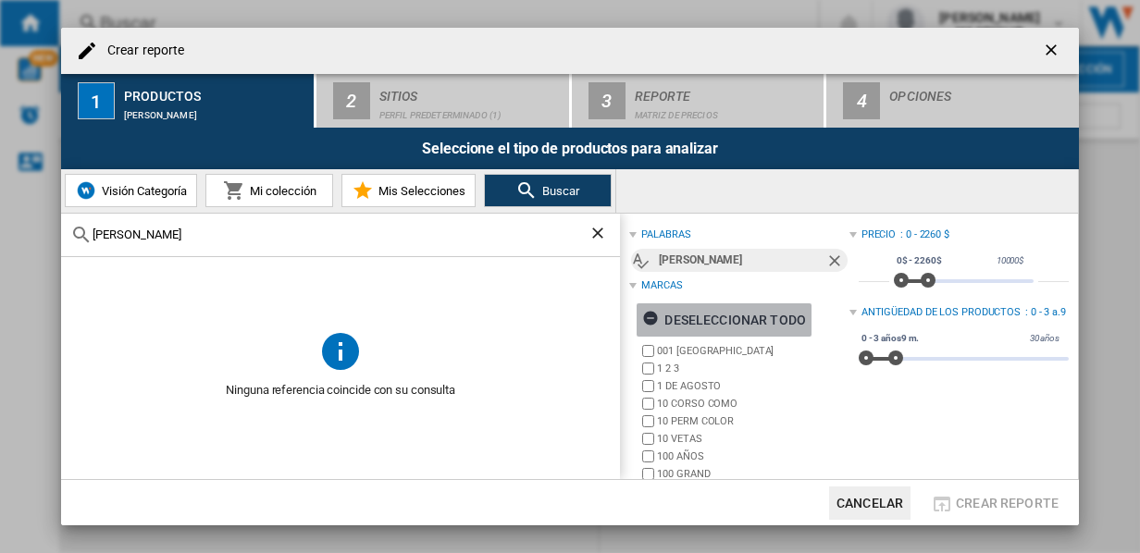
click at [650, 316] on ng-md-icon "button" at bounding box center [653, 321] width 22 height 22
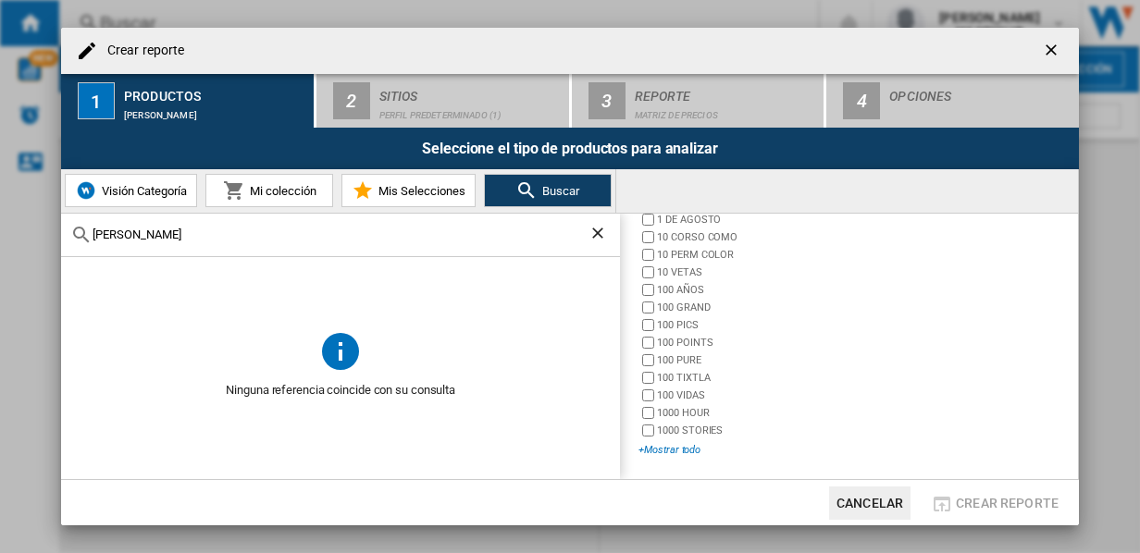
click at [640, 449] on div "+Mostrar todo" at bounding box center [743, 450] width 210 height 14
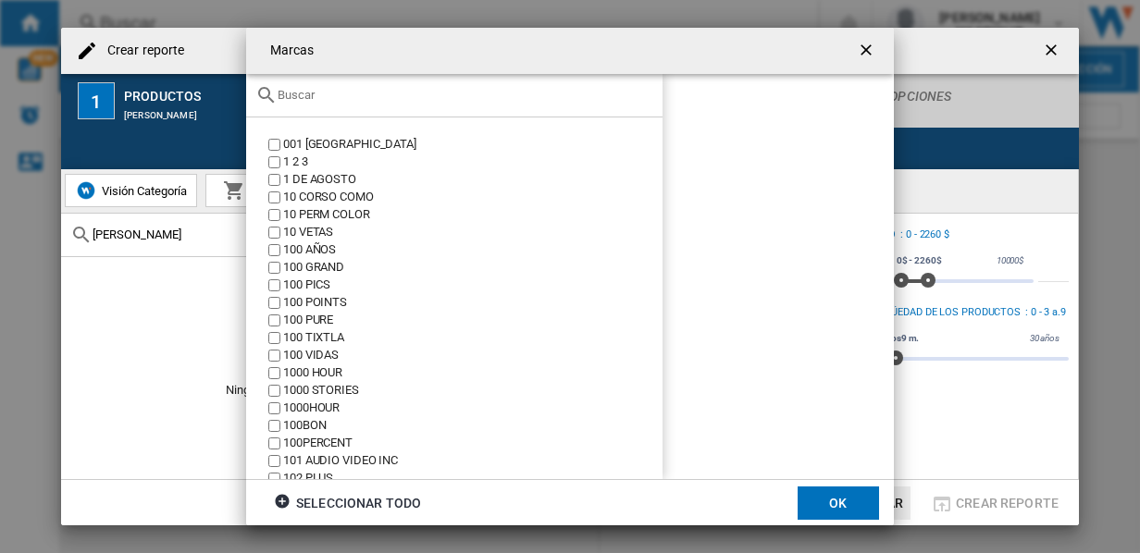
click at [337, 99] on input "text" at bounding box center [466, 95] width 376 height 14
click at [390, 93] on input "sa" at bounding box center [466, 95] width 376 height 14
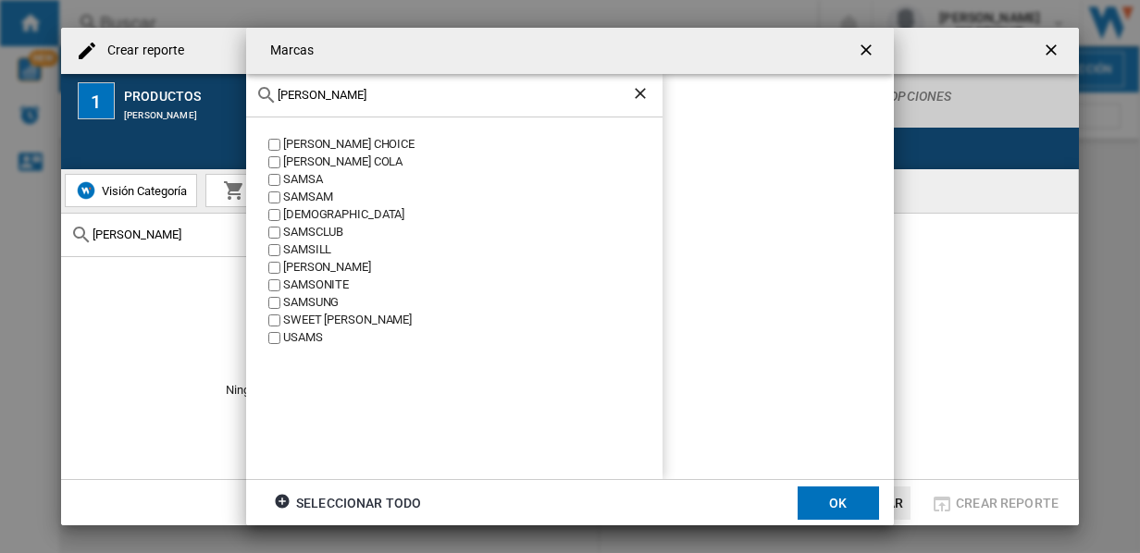
type input "[PERSON_NAME]"
click at [315, 228] on div "SAMSCLUB" at bounding box center [472, 233] width 379 height 18
click at [817, 505] on button "OK" at bounding box center [838, 503] width 81 height 33
click at [299, 196] on span "Mi colección" at bounding box center [280, 191] width 71 height 14
